Goal: Check status: Check status

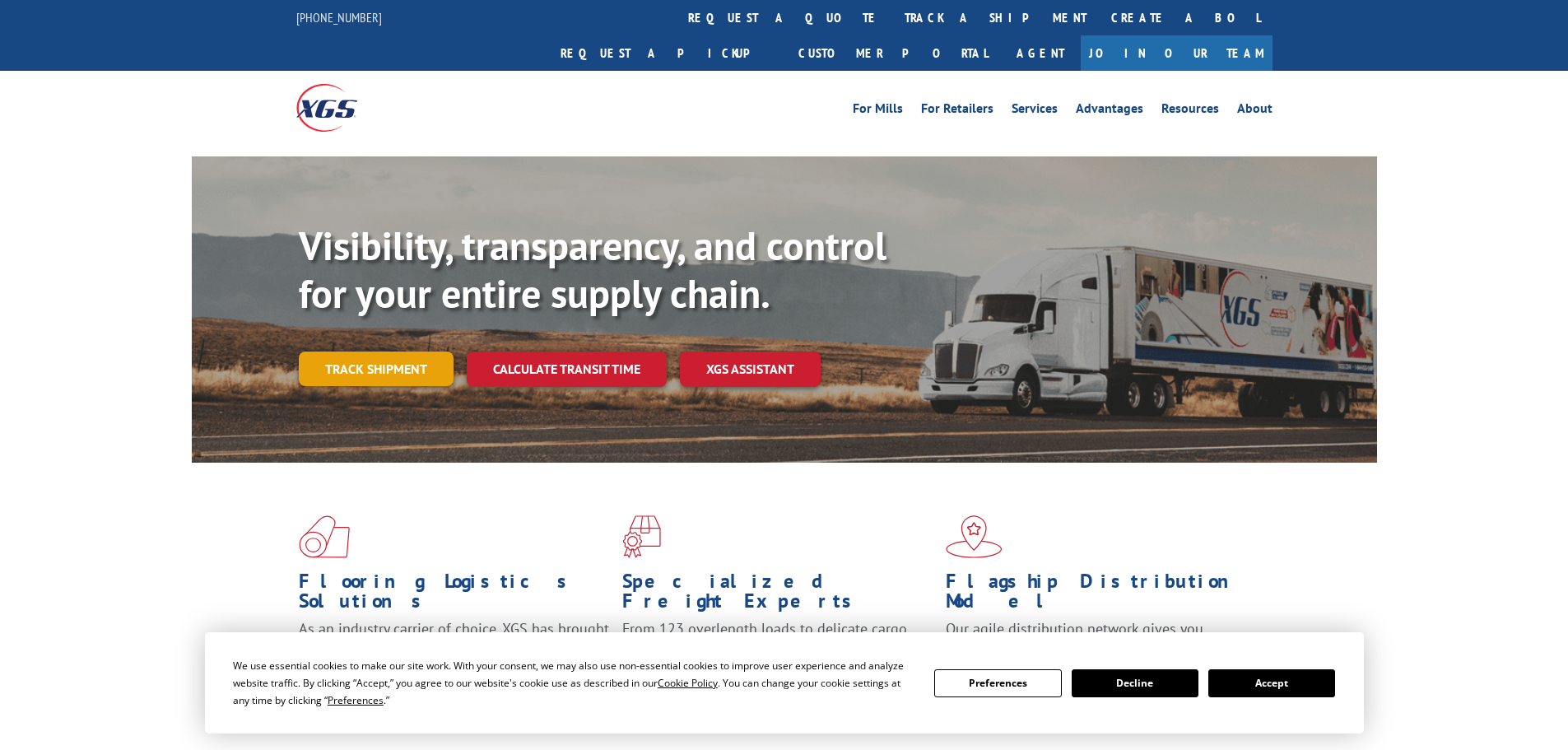
click at [401, 351] on link "Track shipment" at bounding box center [376, 369] width 154 height 35
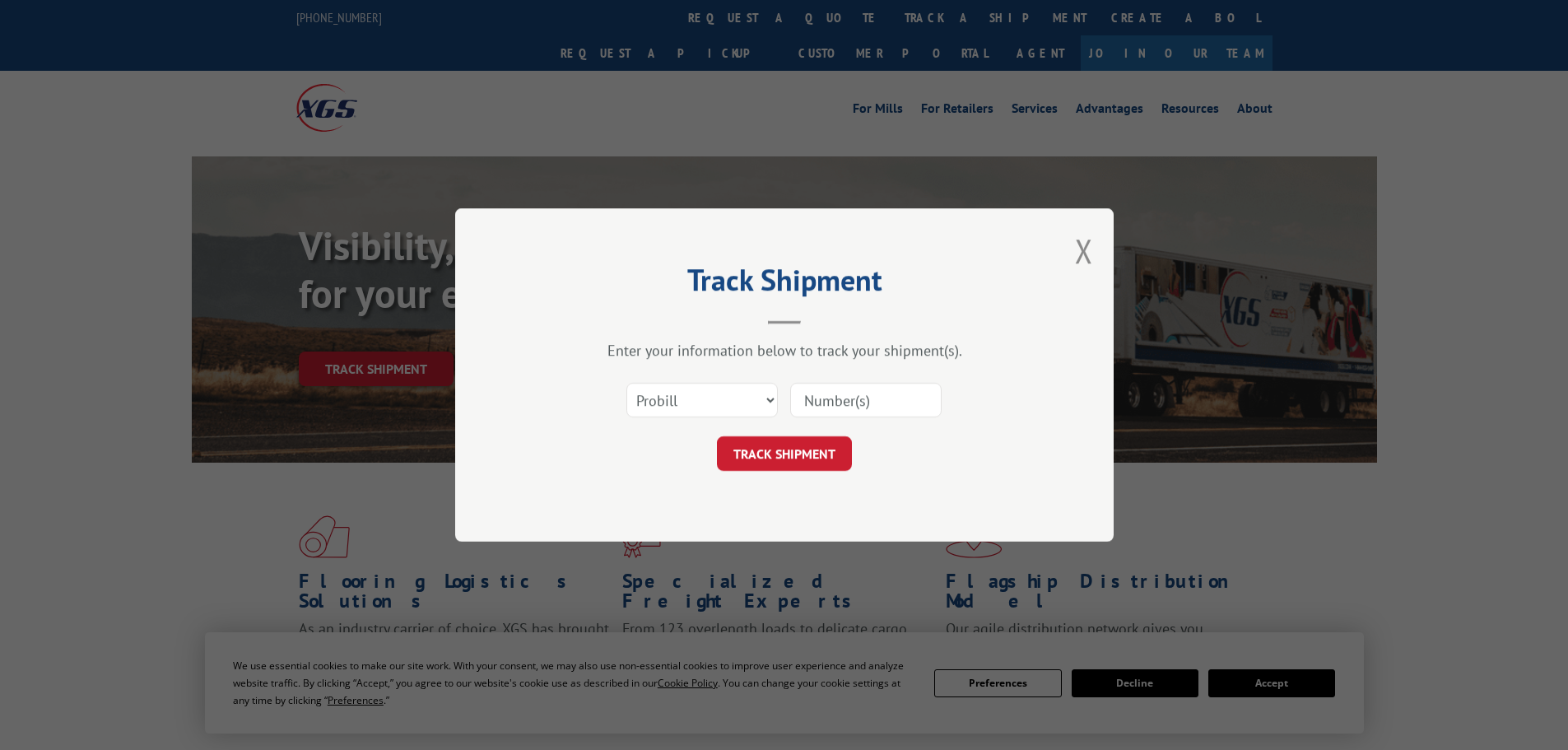
click at [689, 381] on div "Select category... Probill BOL PO" at bounding box center [701, 400] width 149 height 38
click at [696, 407] on select "Select category... Probill BOL PO" at bounding box center [701, 400] width 151 height 35
select select "po"
click at [626, 383] on select "Select category... Probill BOL PO" at bounding box center [701, 400] width 151 height 35
drag, startPoint x: 809, startPoint y: 432, endPoint x: 825, endPoint y: 409, distance: 28.0
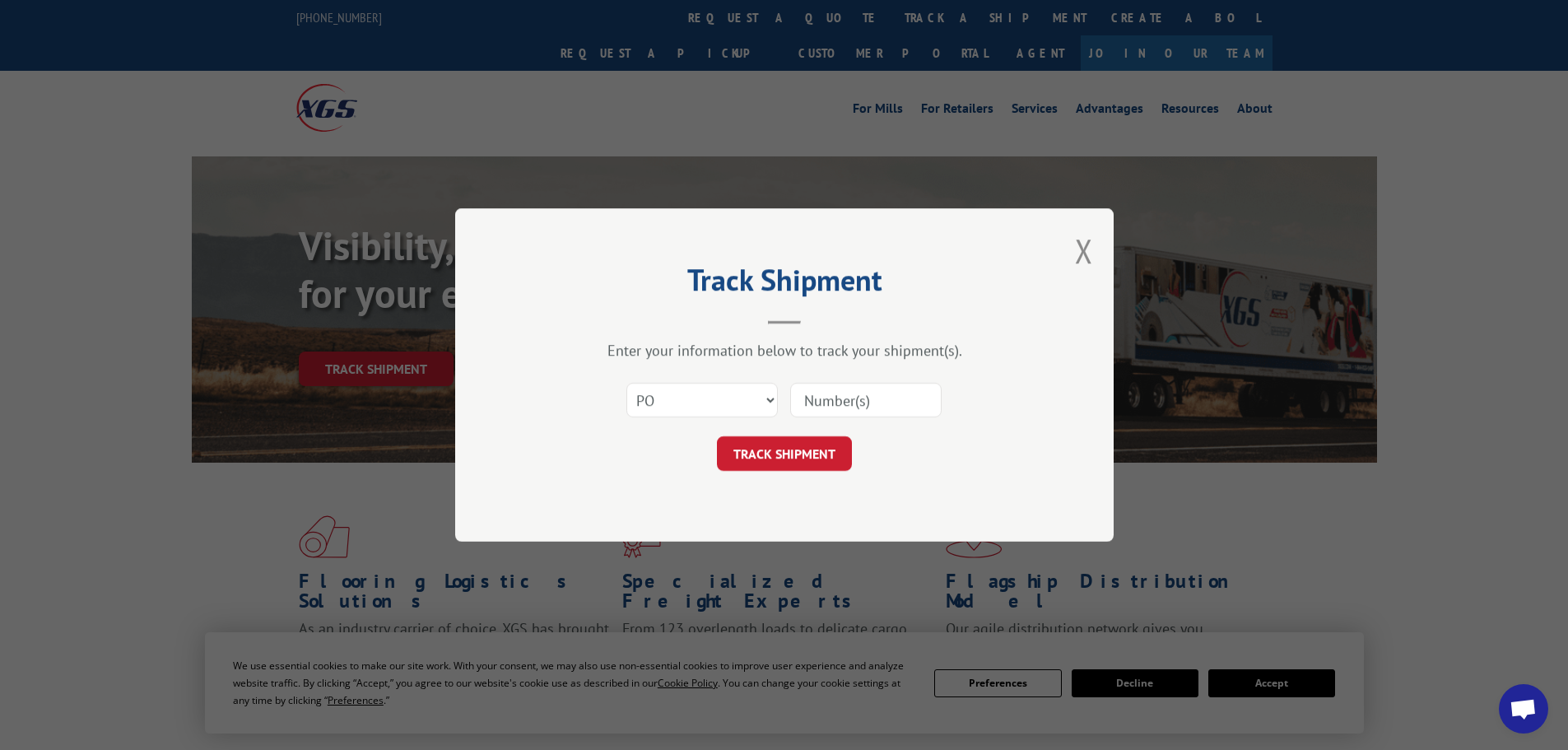
click at [816, 422] on form "Select category... Probill BOL PO TRACK SHIPMENT" at bounding box center [784, 422] width 494 height 98
click at [825, 409] on input at bounding box center [866, 400] width 151 height 35
paste input "02520970"
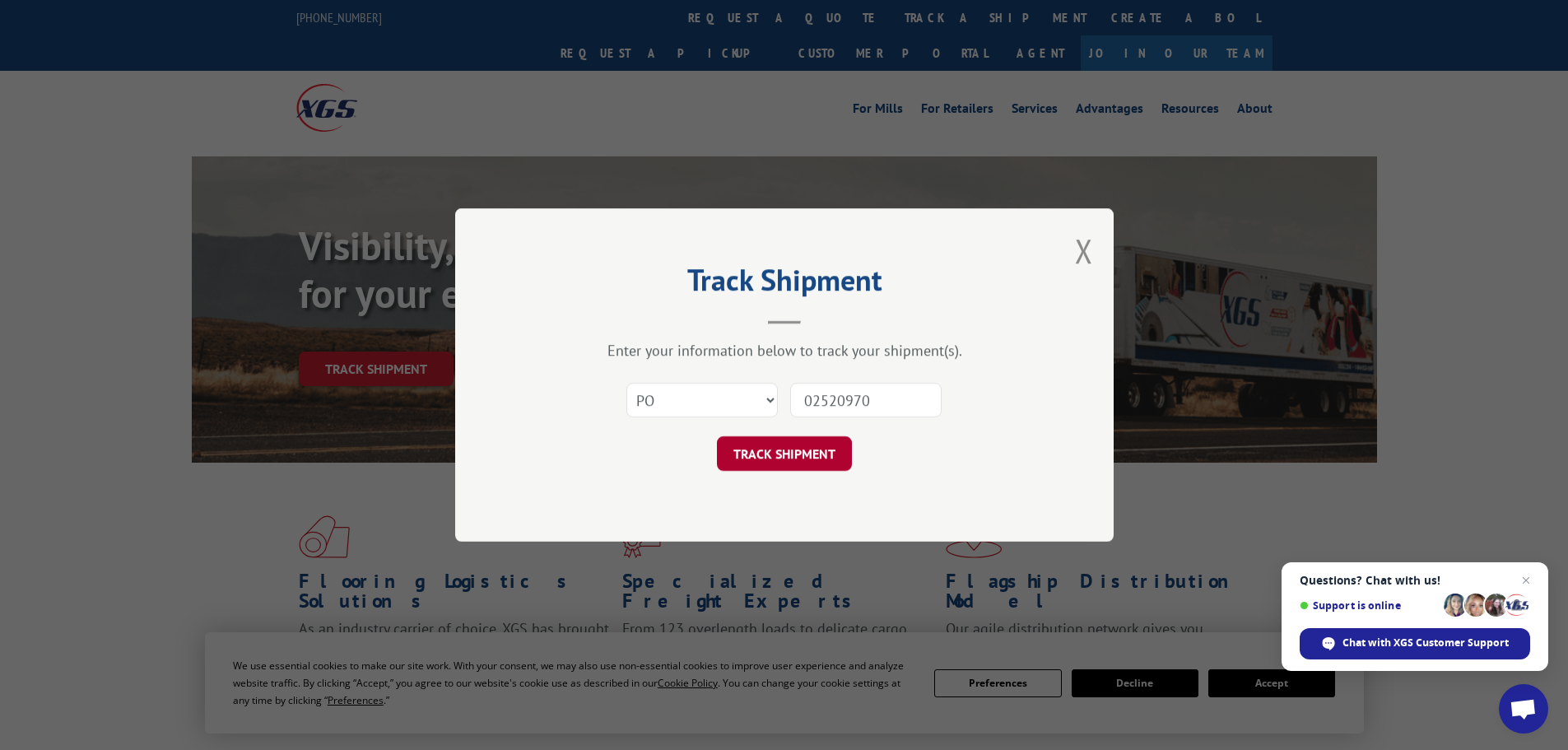
type input "02520970"
click at [828, 450] on button "TRACK SHIPMENT" at bounding box center [784, 453] width 135 height 35
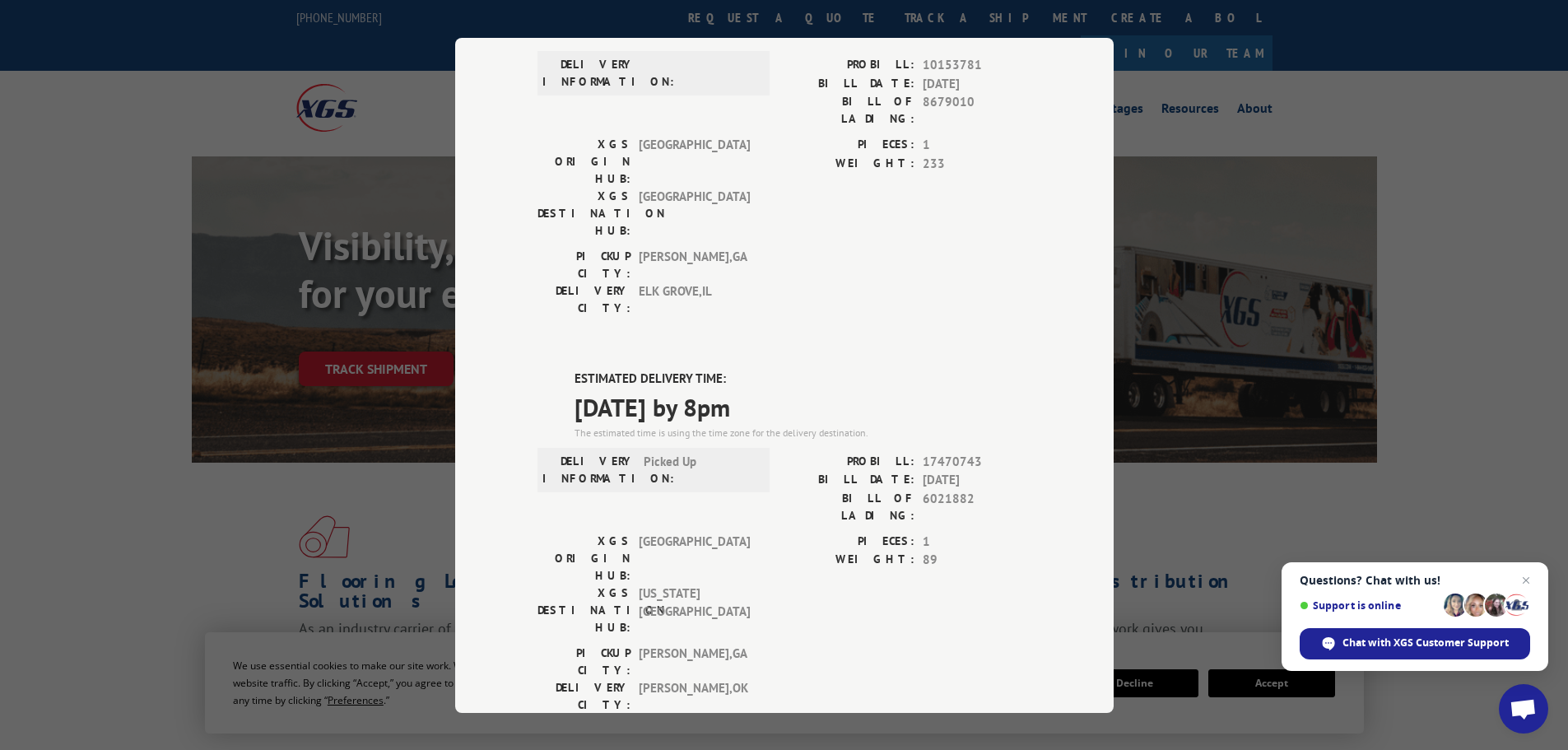
scroll to position [430, 0]
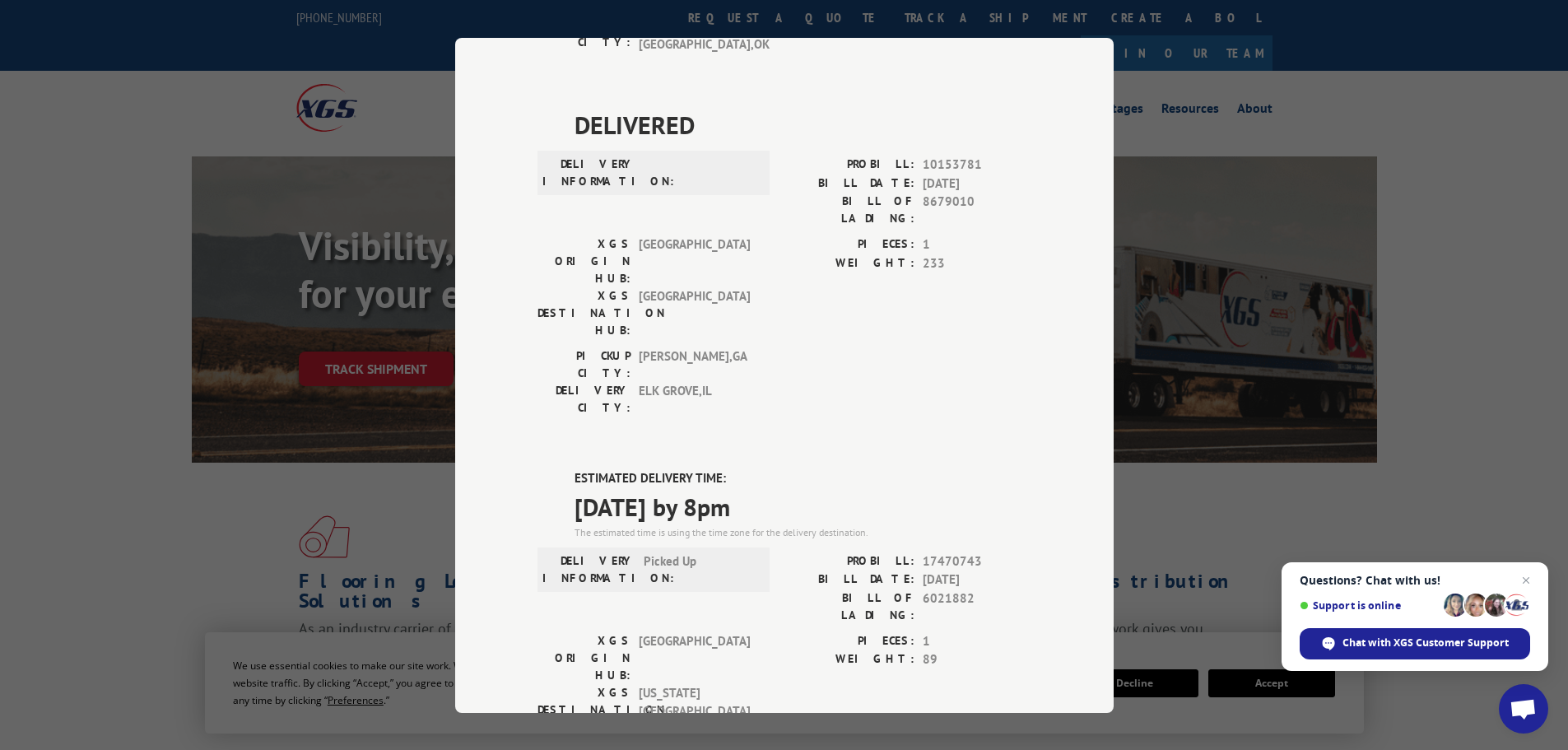
drag, startPoint x: 598, startPoint y: 306, endPoint x: 554, endPoint y: 304, distance: 44.0
click at [529, 304] on div "Track Shipment DELIVERED DELIVERY INFORMATION: PROBILL: 6866660 BILL DATE: [DAT…" at bounding box center [784, 375] width 658 height 675
copy span "[DATE] by 8pm"
